Goal: Task Accomplishment & Management: Manage account settings

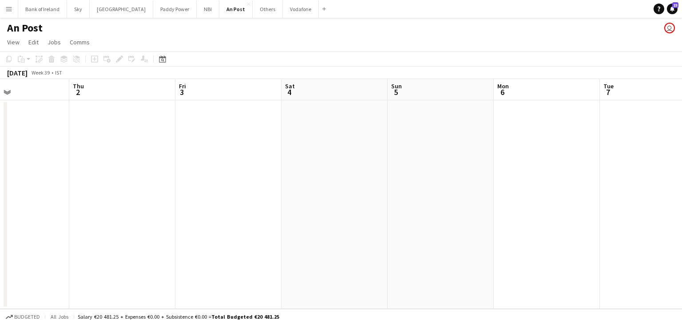
scroll to position [0, 355]
click at [253, 10] on button "Others Close" at bounding box center [268, 8] width 30 height 17
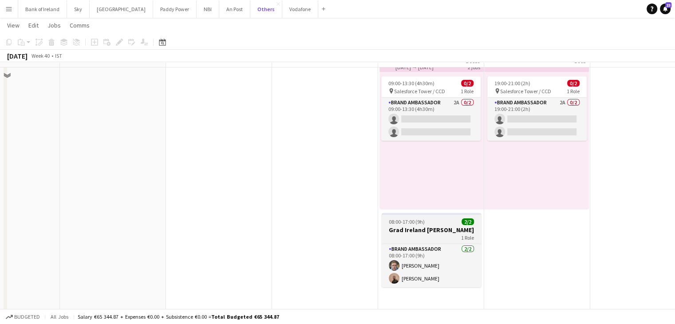
scroll to position [55, 0]
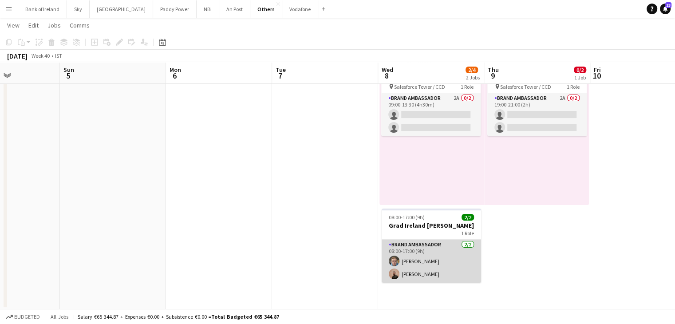
click at [408, 256] on app-card-role "Brand Ambassador [DATE] 08:00-17:00 (9h) [PERSON_NAME] [PERSON_NAME]" at bounding box center [431, 261] width 99 height 43
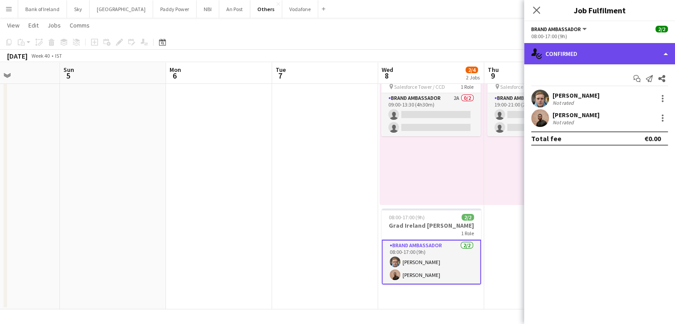
drag, startPoint x: 565, startPoint y: 52, endPoint x: 565, endPoint y: 57, distance: 4.9
click at [565, 57] on div "single-neutral-actions-check-2 Confirmed" at bounding box center [599, 53] width 151 height 21
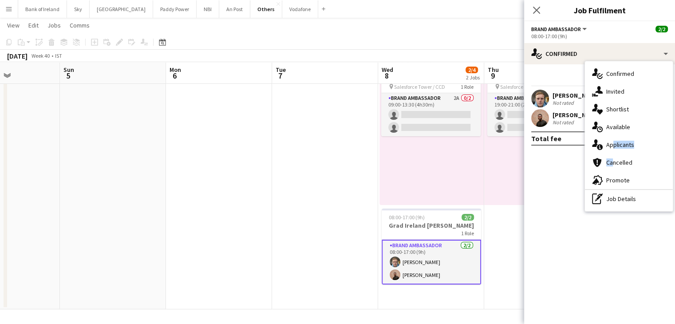
click at [608, 153] on div "single-neutral-actions-check-2 Confirmed single-neutral-actions-share-1 Invited…" at bounding box center [629, 136] width 88 height 150
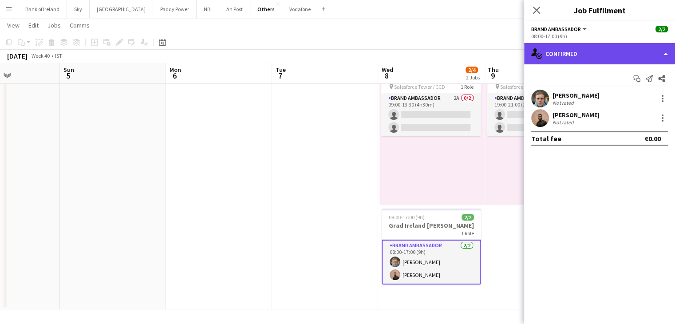
click at [598, 47] on div "single-neutral-actions-check-2 Confirmed" at bounding box center [599, 53] width 151 height 21
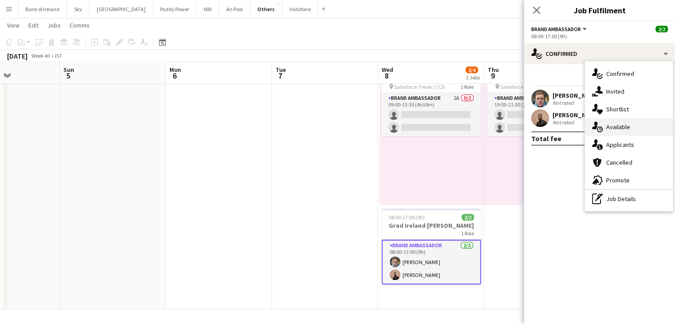
click at [621, 125] on span "Available" at bounding box center [618, 127] width 24 height 8
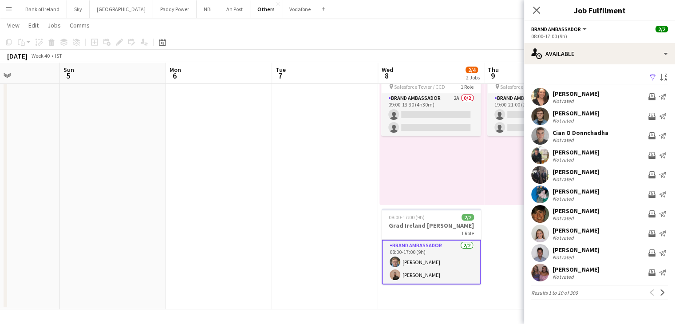
click at [362, 151] on app-date-cell at bounding box center [325, 176] width 106 height 265
